Goal: Check status

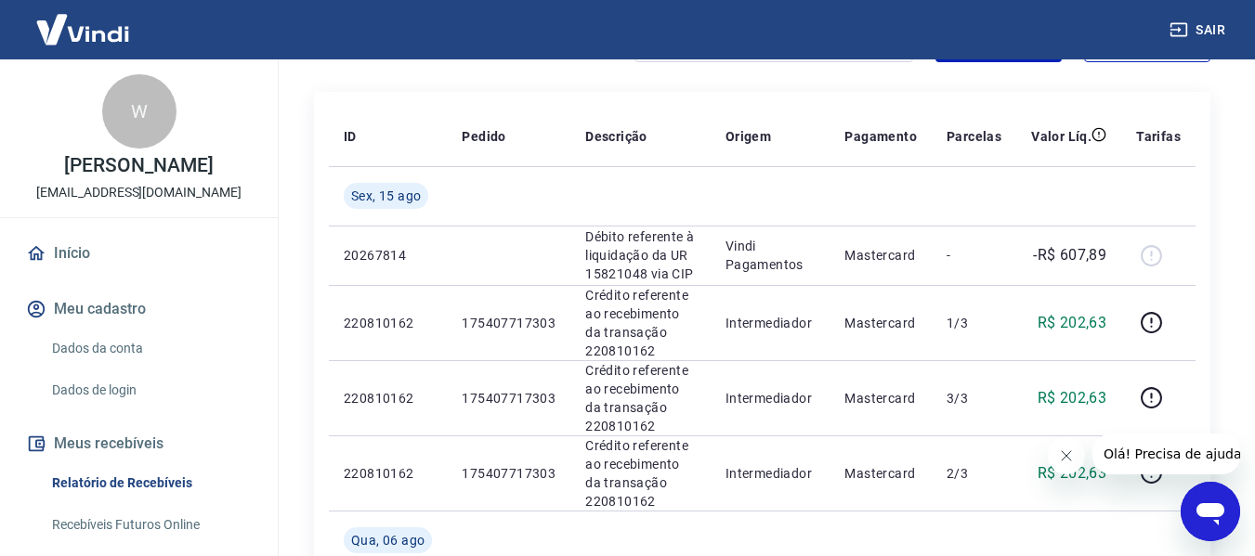
scroll to position [210, 0]
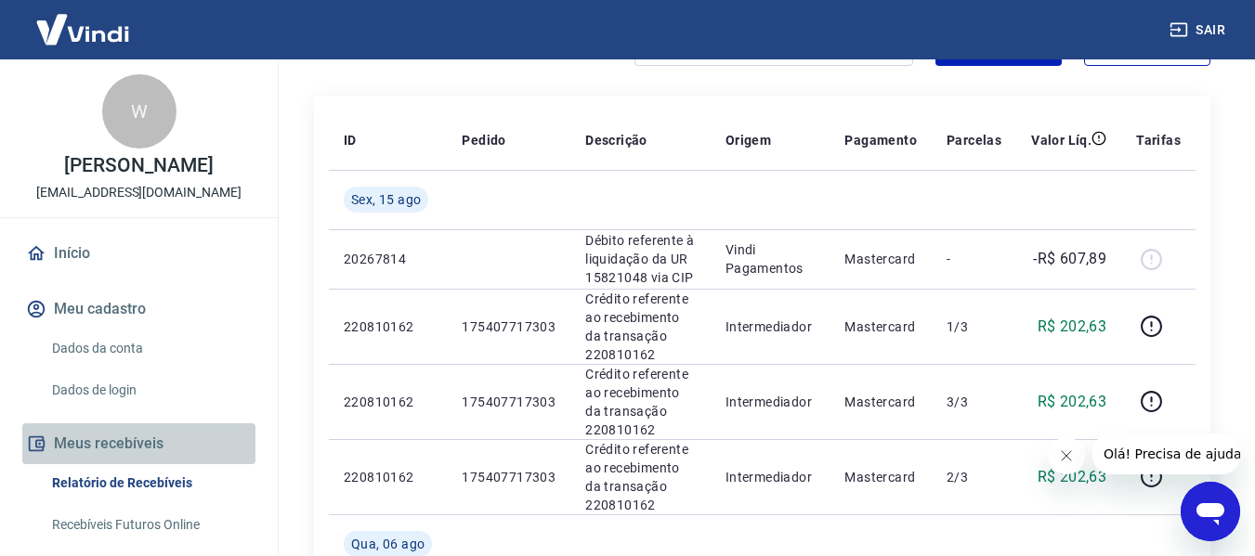
click at [147, 442] on button "Meus recebíveis" at bounding box center [138, 444] width 233 height 41
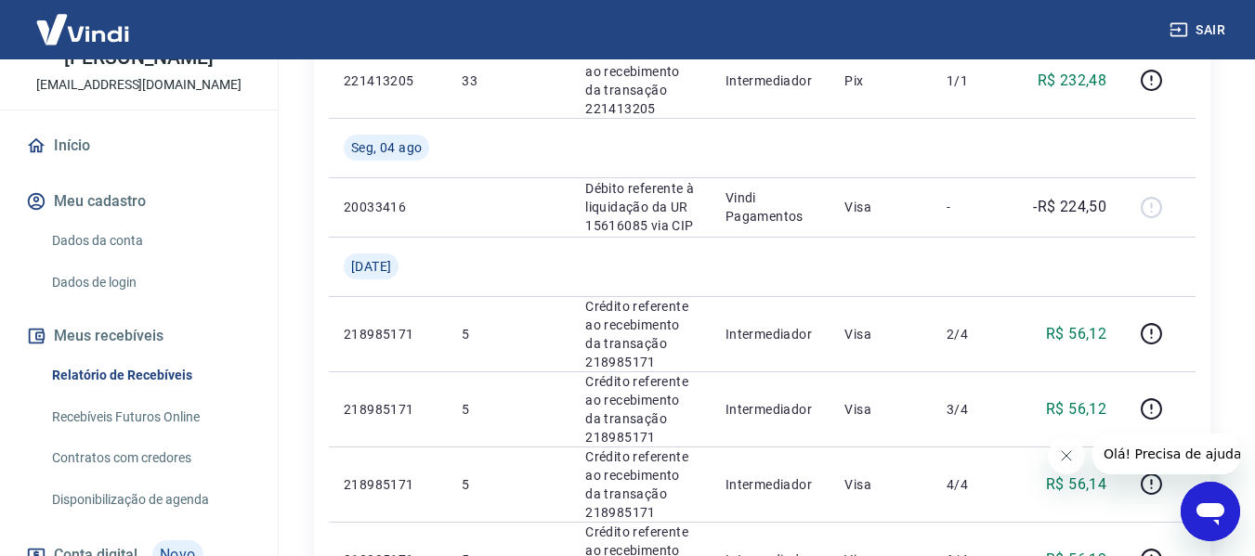
scroll to position [113, 0]
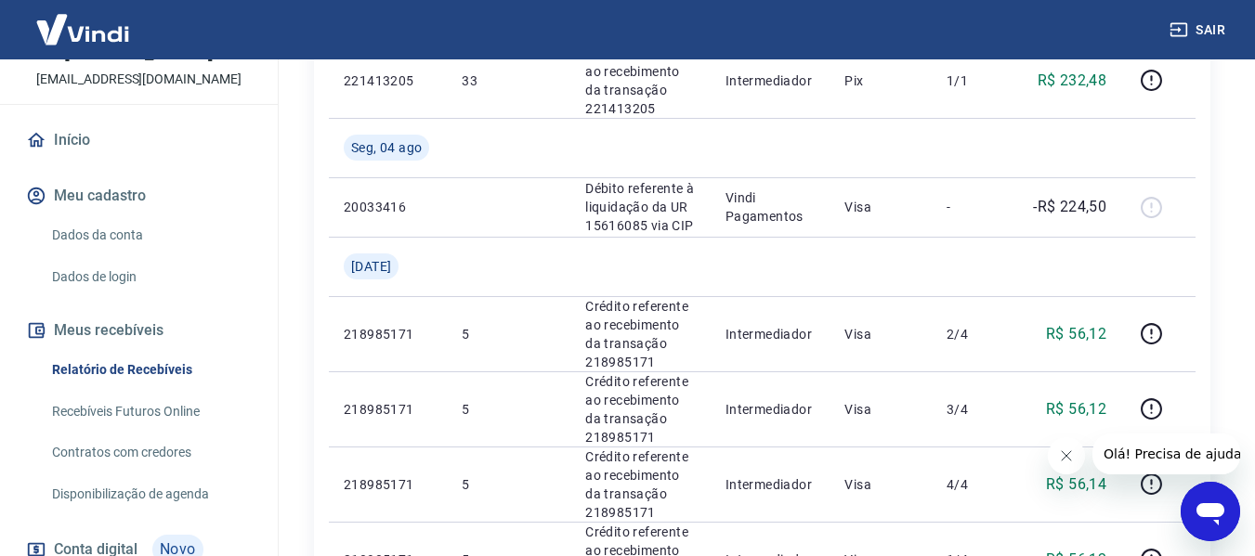
click at [175, 404] on link "Recebíveis Futuros Online" at bounding box center [150, 412] width 211 height 38
